Goal: Transaction & Acquisition: Purchase product/service

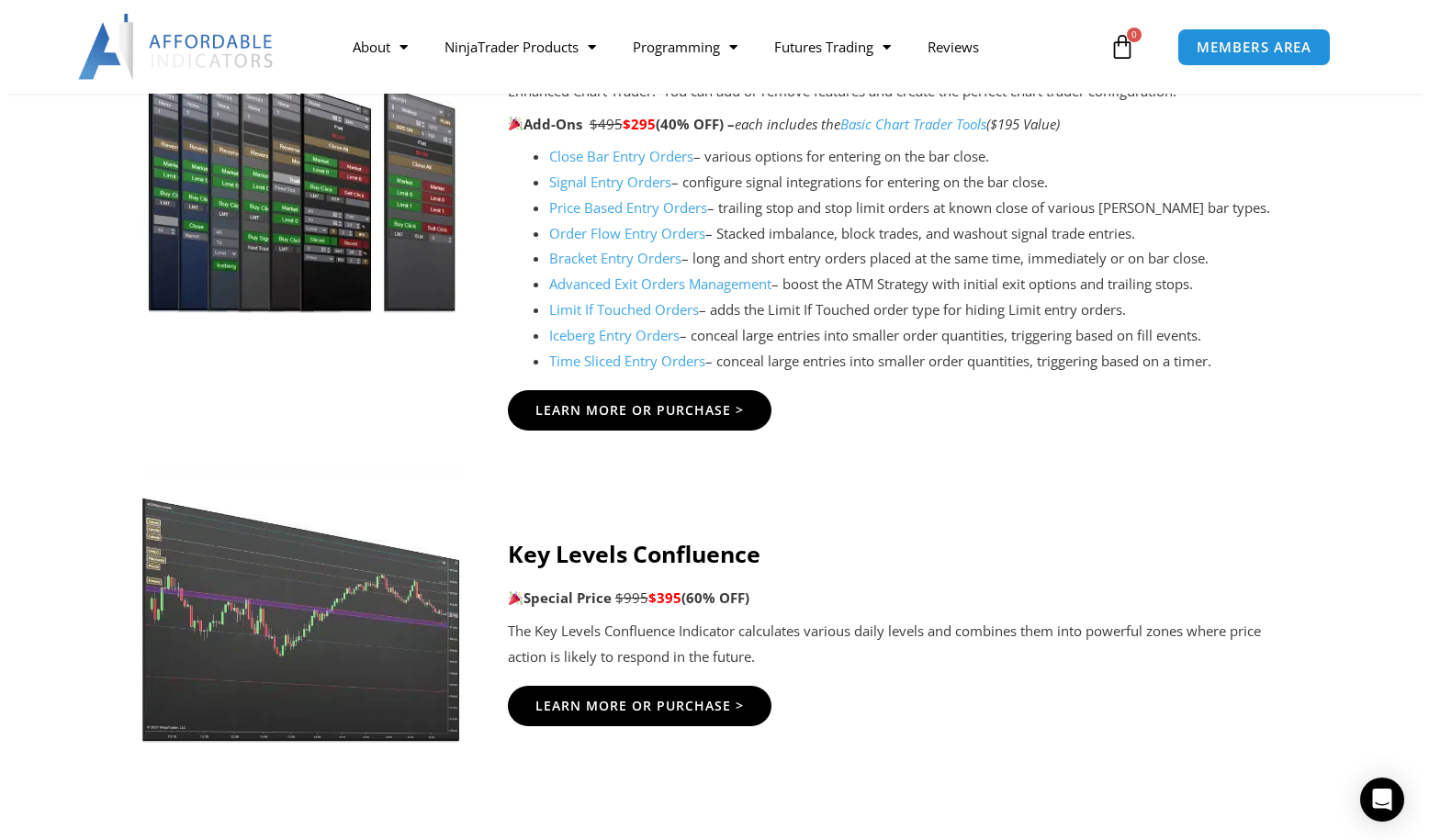
scroll to position [2295, 0]
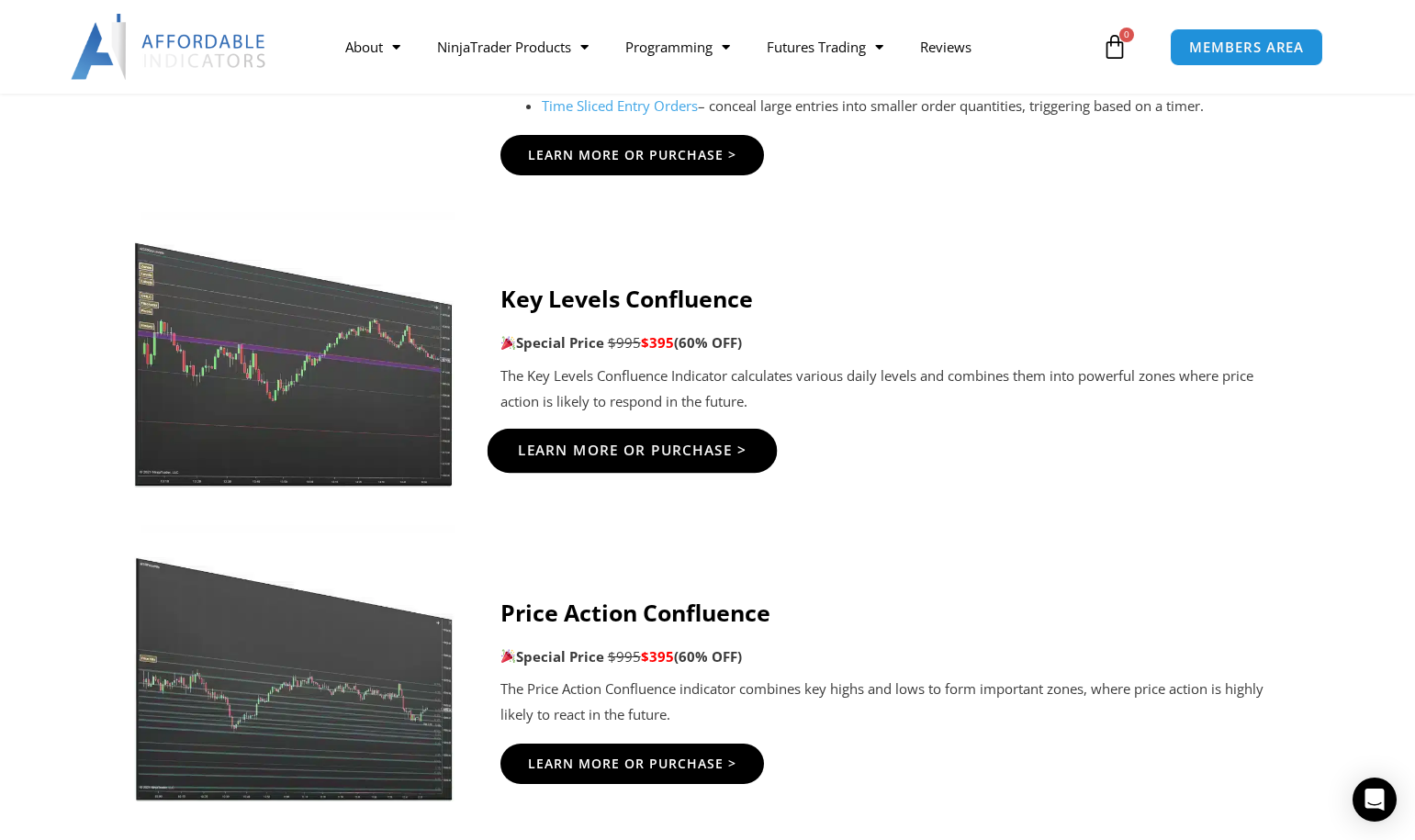
click at [663, 449] on span "Learn More Or Purchase >" at bounding box center [631, 450] width 230 height 14
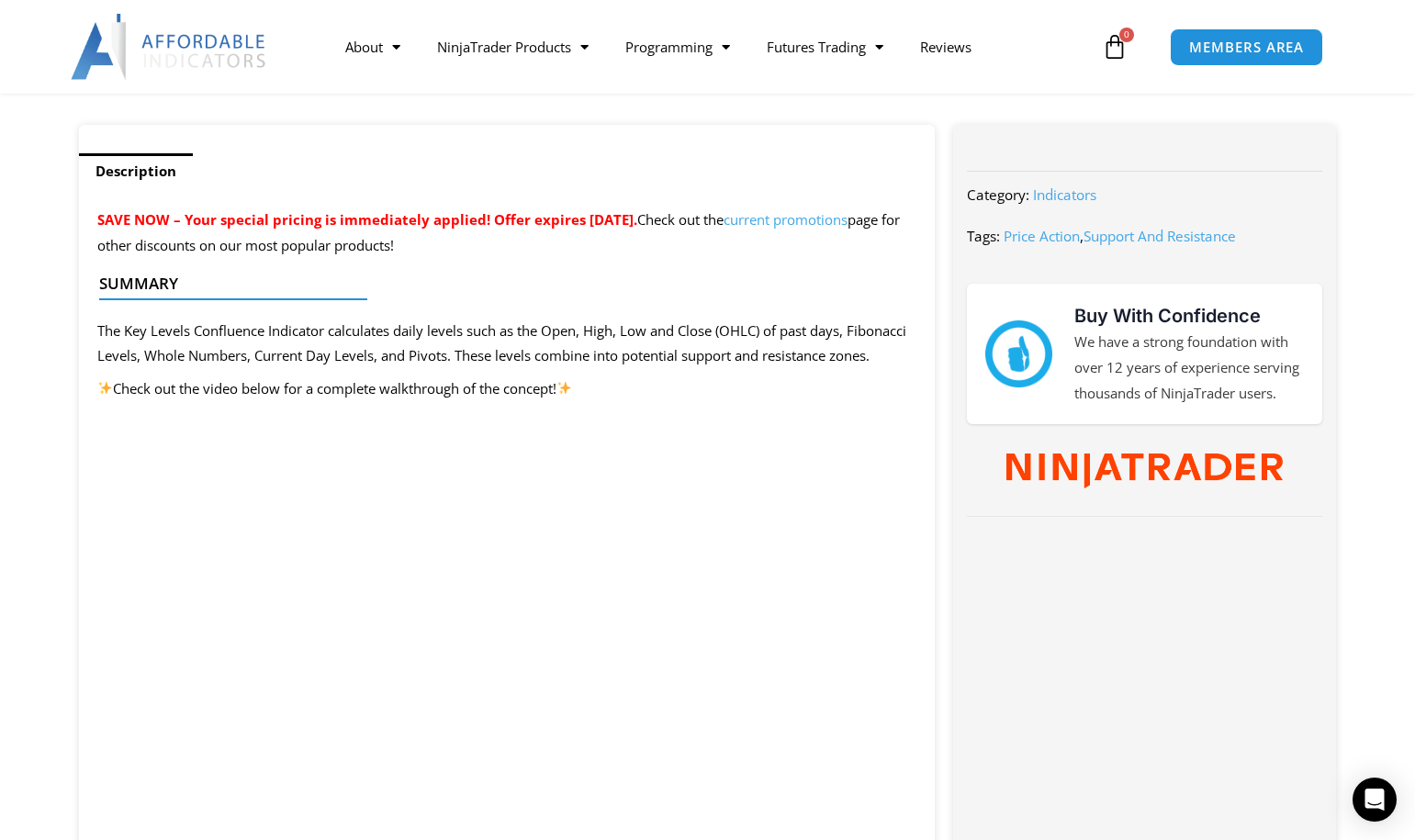
scroll to position [826, 0]
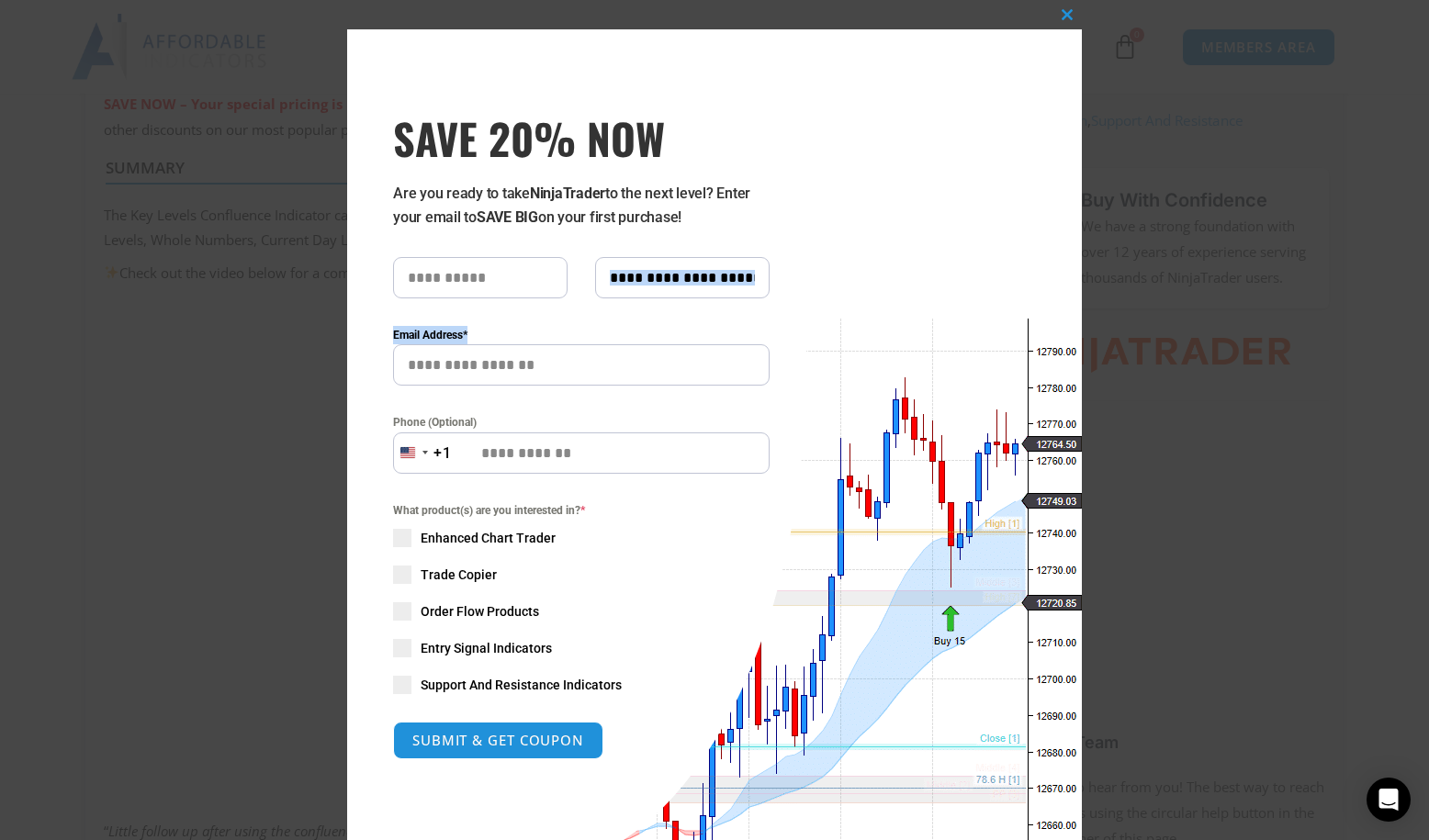
click at [1153, 298] on div "Close this module SAVE 20% NOW Are you ready to take NinjaTrader to the next le…" at bounding box center [714, 420] width 1429 height 840
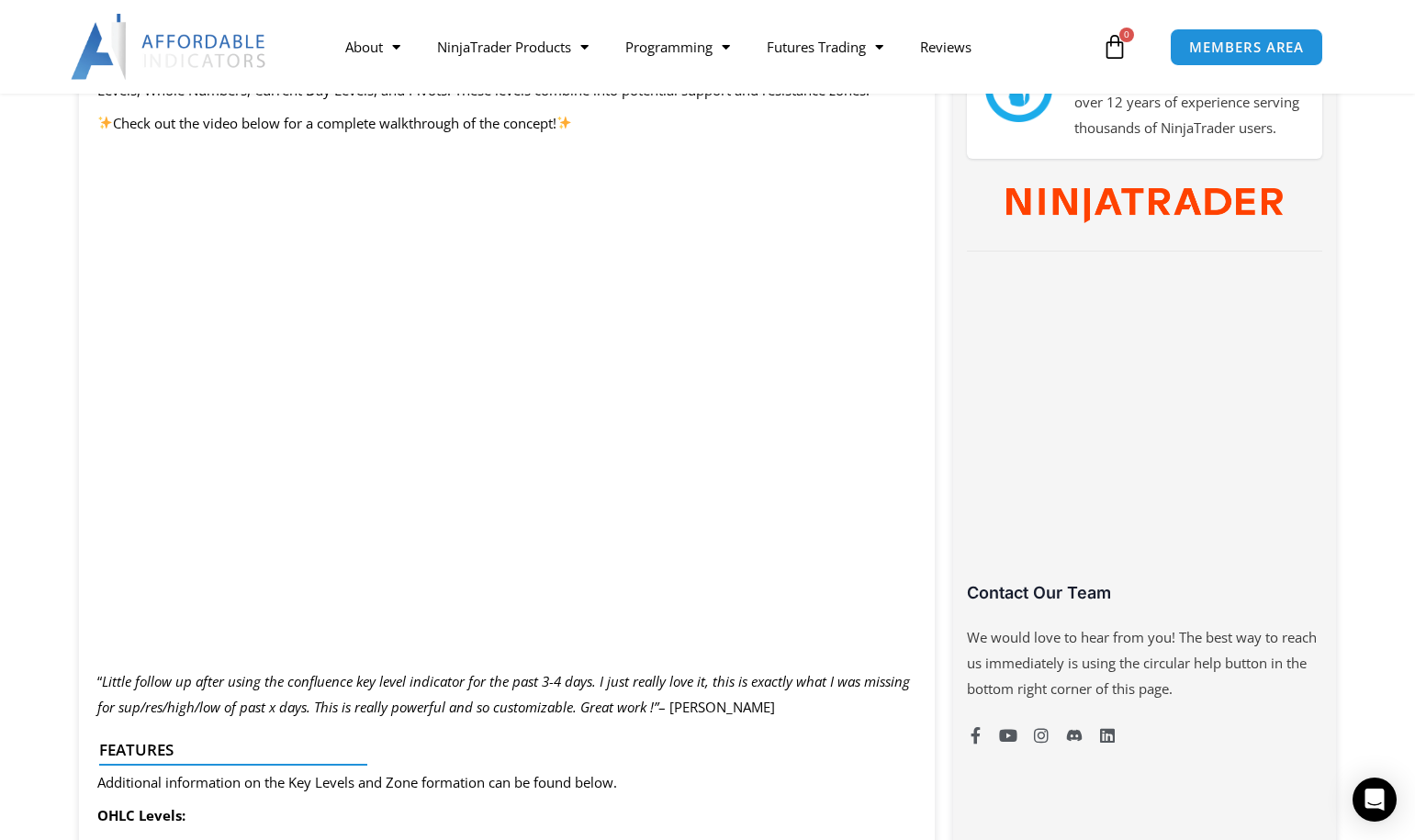
scroll to position [1101, 0]
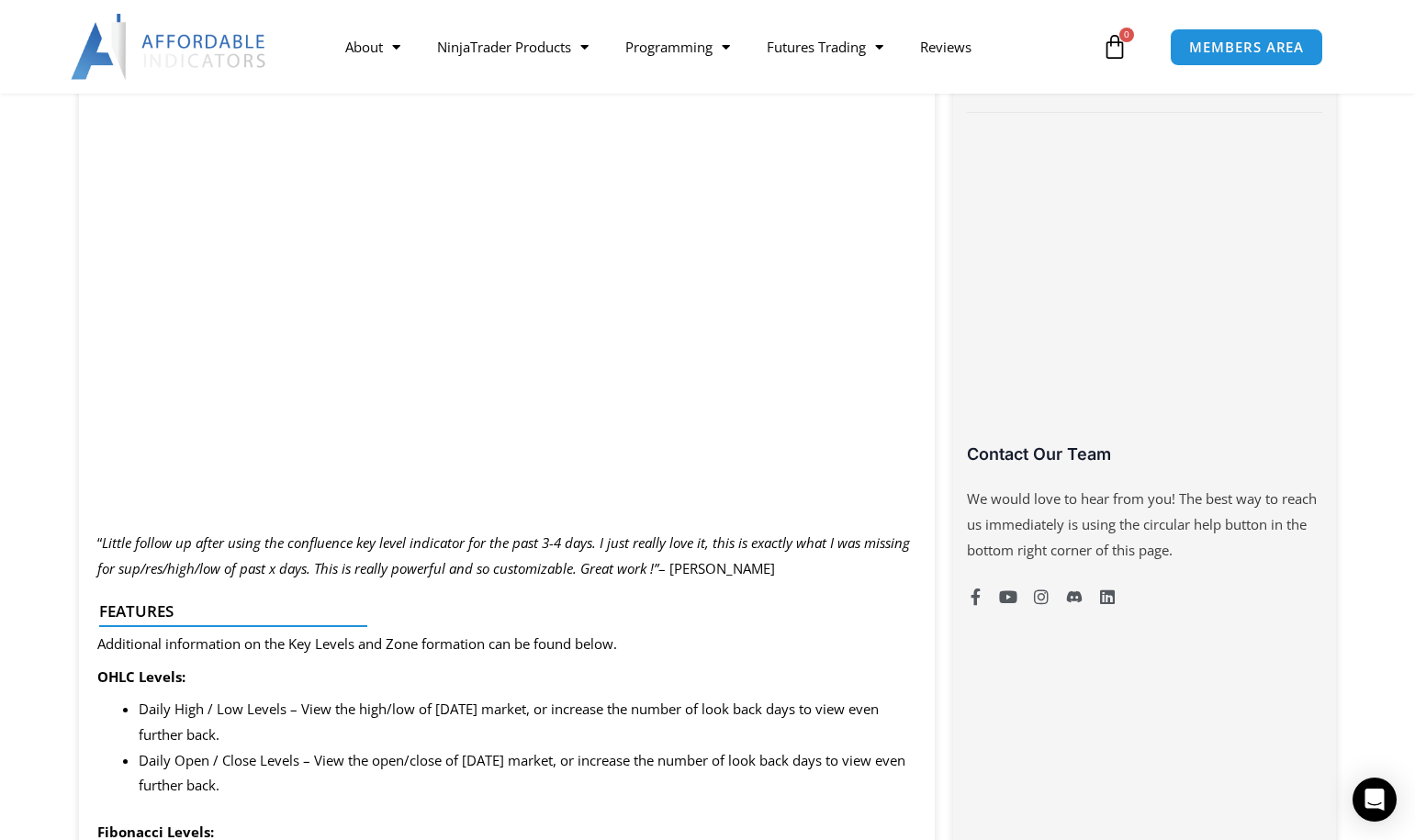
click at [466, 572] on icon "Little follow up after using the confluence key level indicator for the past 3-…" at bounding box center [504, 555] width 812 height 45
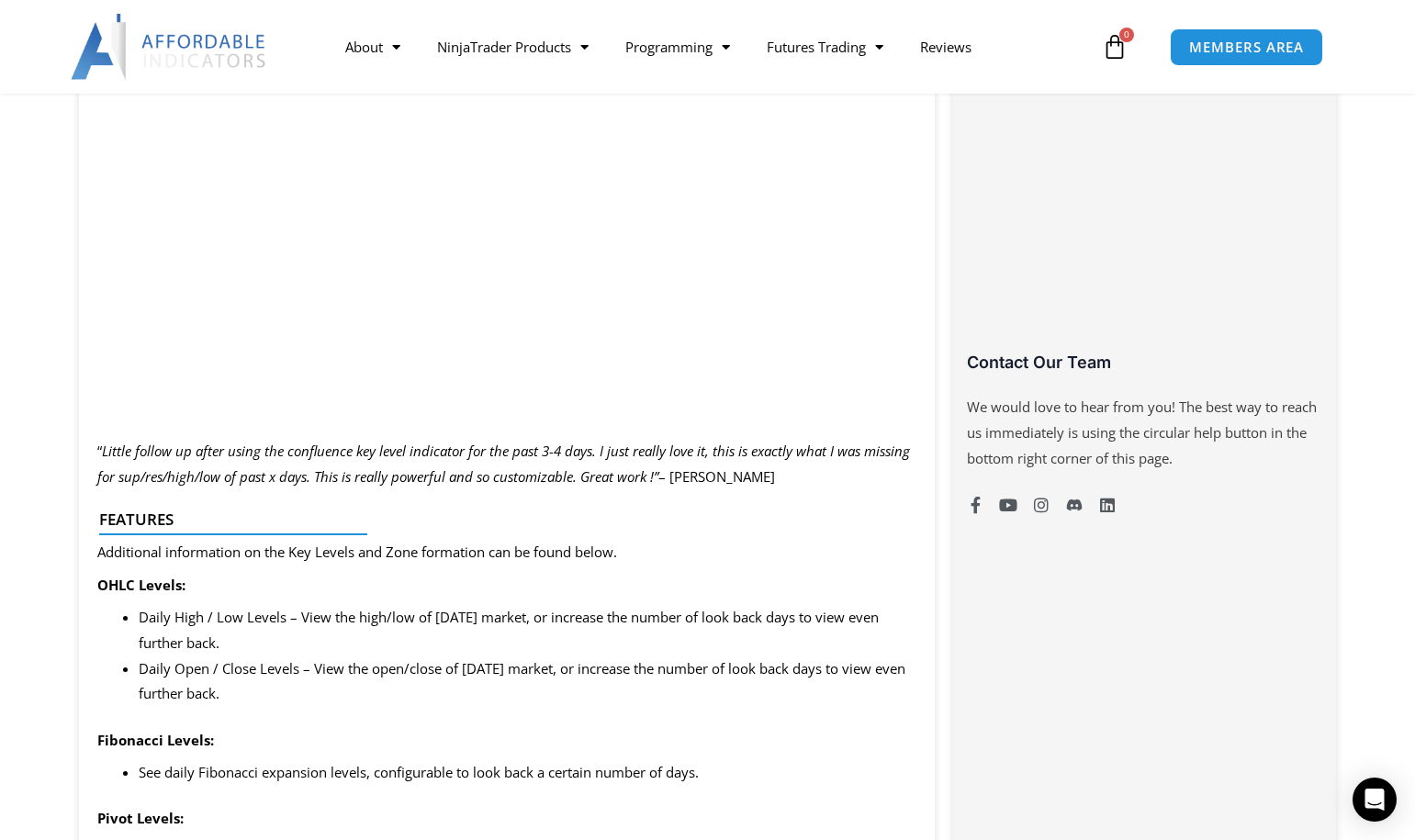
scroll to position [551, 0]
